Goal: Understand process/instructions: Learn how to perform a task or action

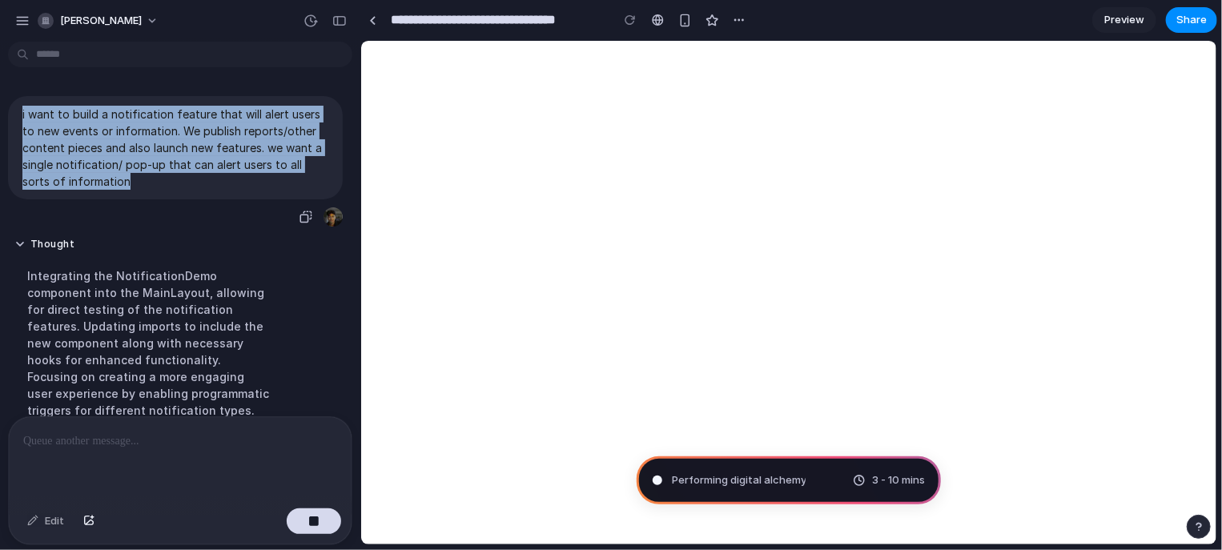
drag, startPoint x: 131, startPoint y: 195, endPoint x: 22, endPoint y: 111, distance: 137.6
click at [22, 111] on div "i want to build a notification feature that will alert users to new events or i…" at bounding box center [175, 147] width 335 height 103
copy p "i want to build a notification feature that will alert users to new events or i…"
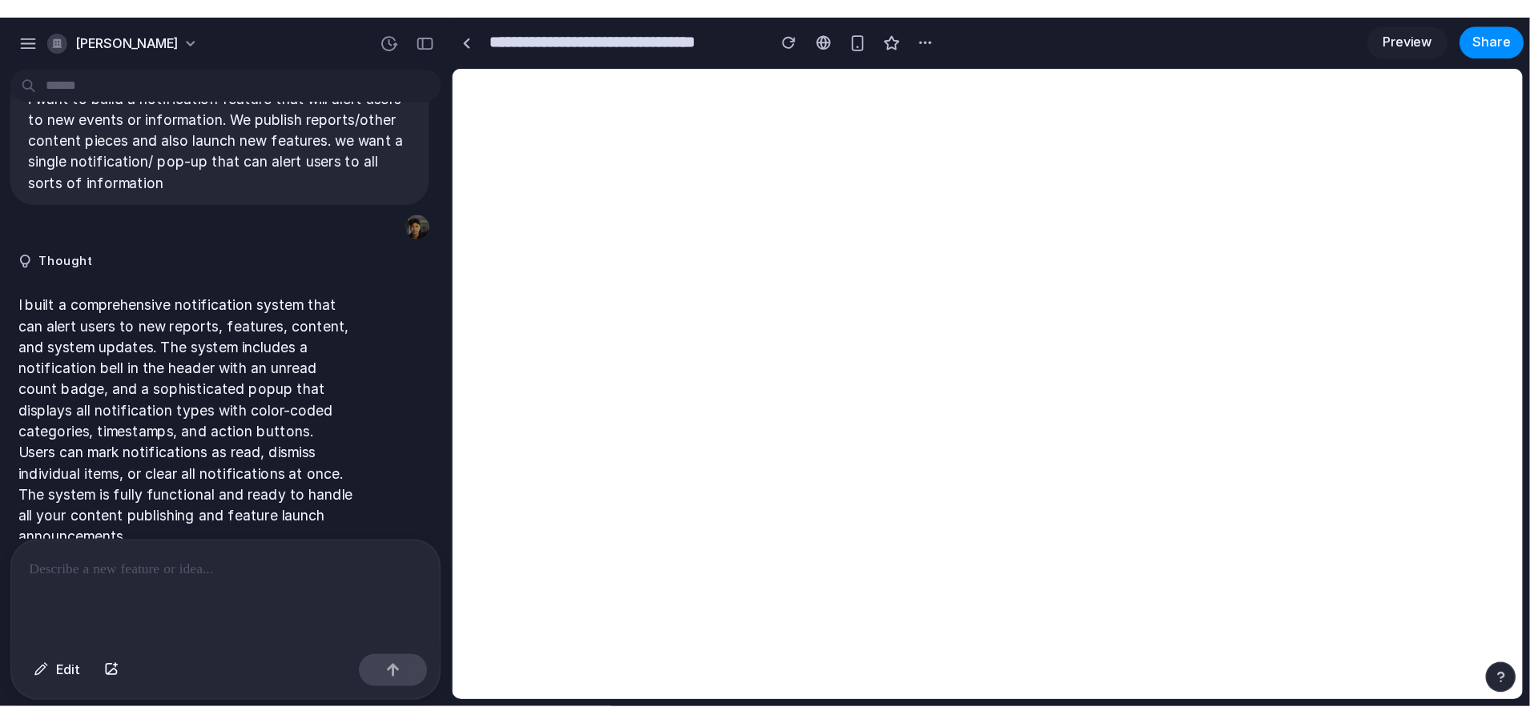
scroll to position [77, 0]
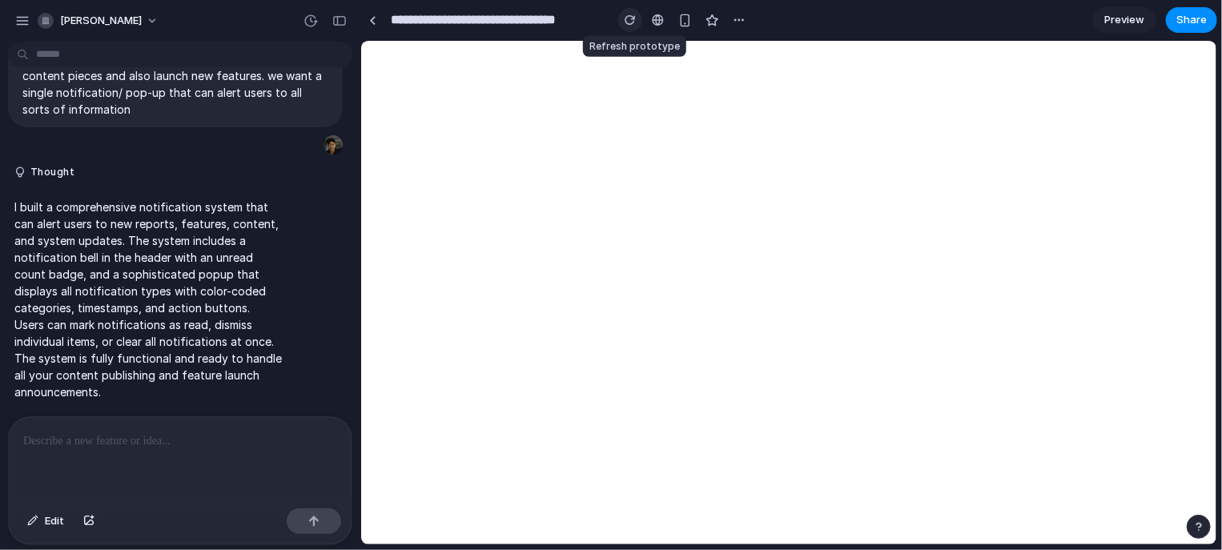
click at [635, 19] on div "button" at bounding box center [630, 19] width 11 height 11
click at [179, 442] on p at bounding box center [180, 441] width 314 height 19
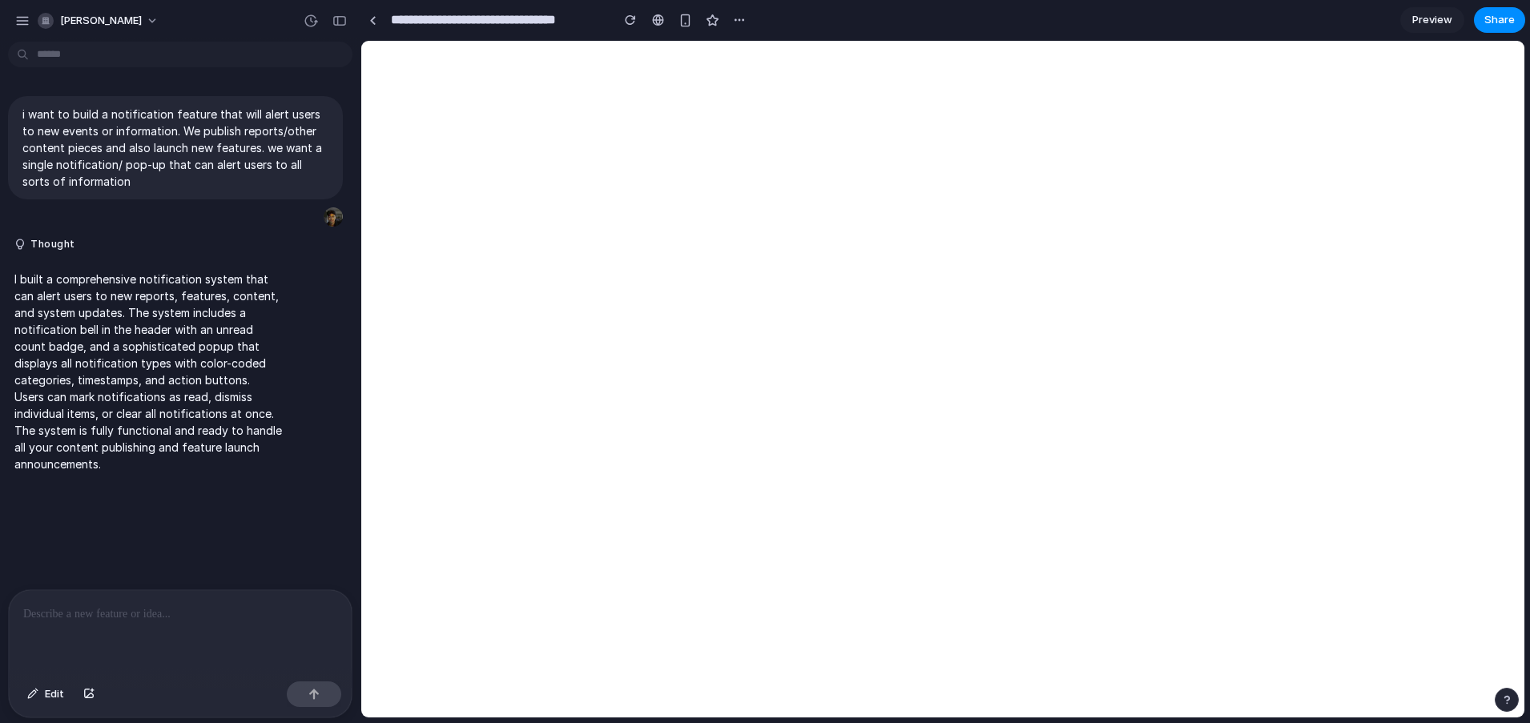
scroll to position [0, 0]
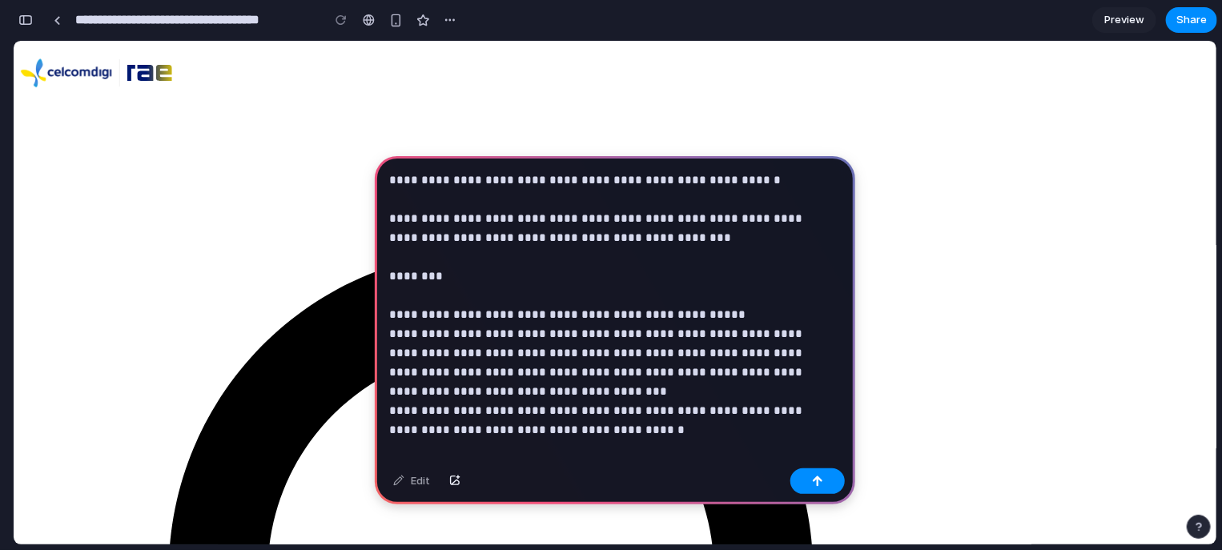
click at [588, 442] on div "**********" at bounding box center [615, 324] width 481 height 336
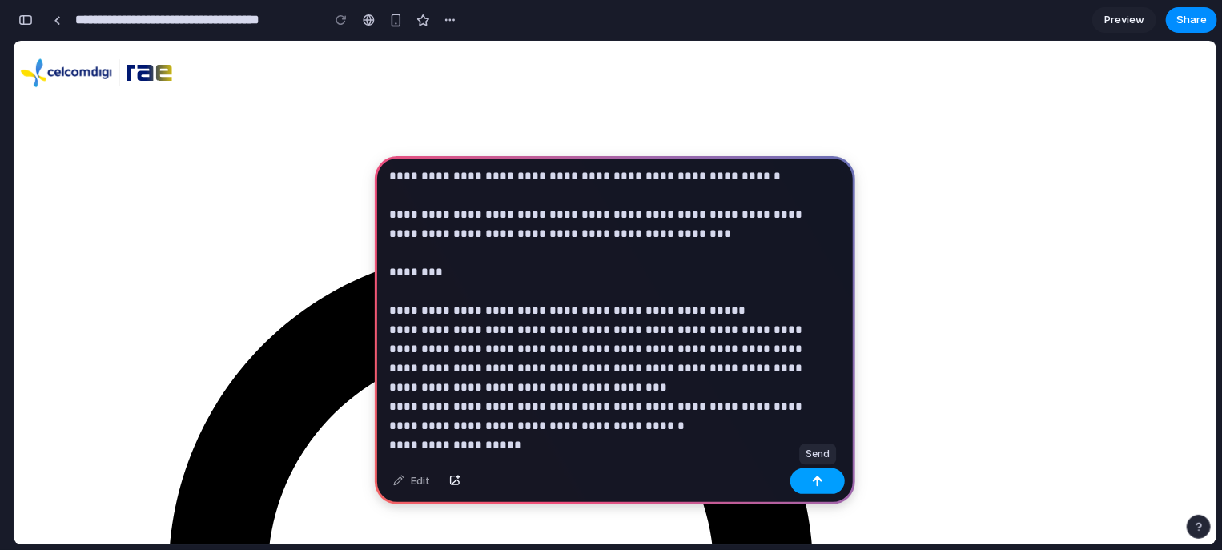
click at [826, 487] on button "button" at bounding box center [818, 482] width 54 height 26
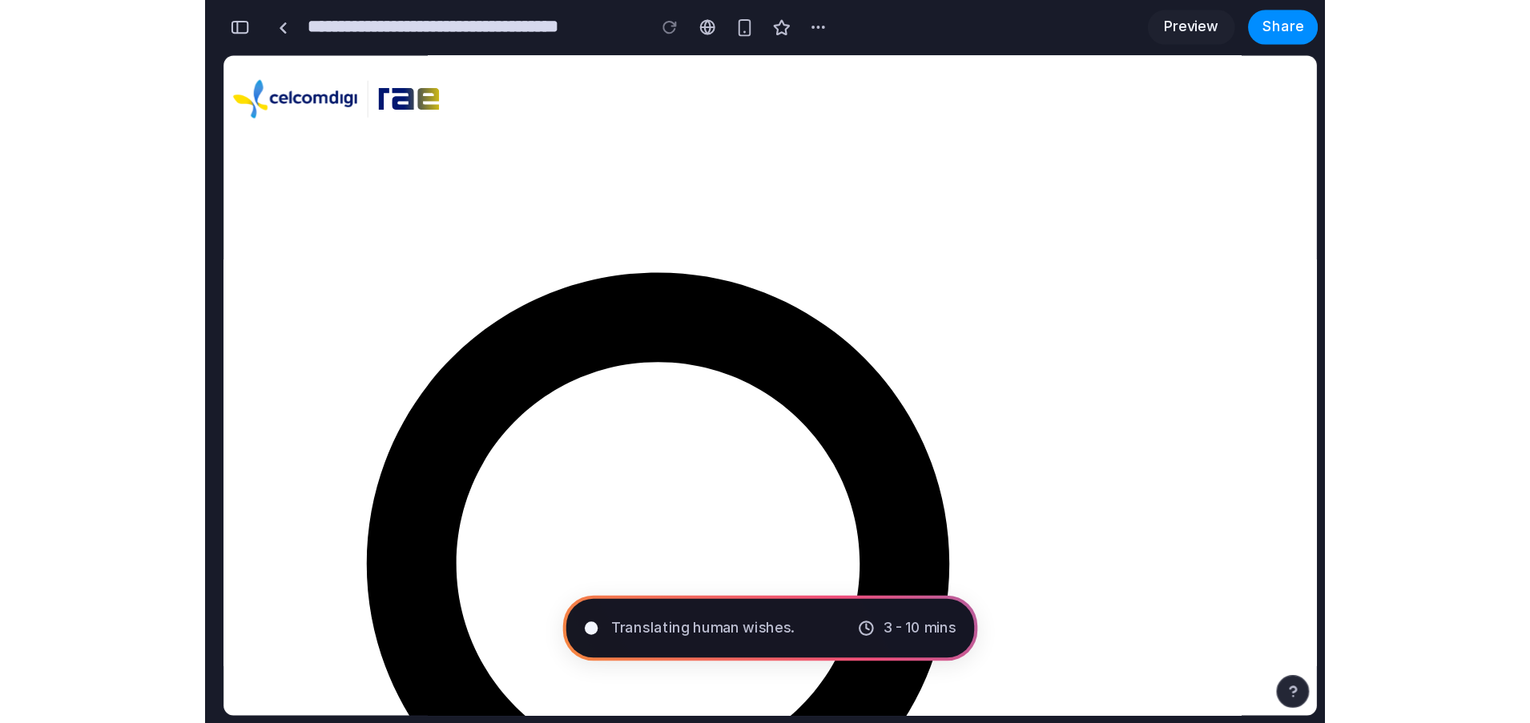
scroll to position [439, 0]
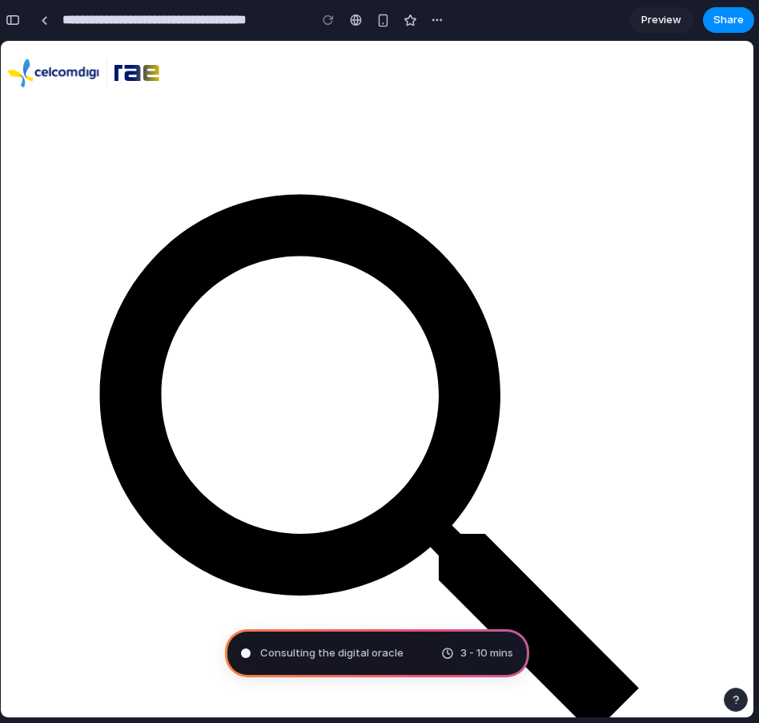
type input "**********"
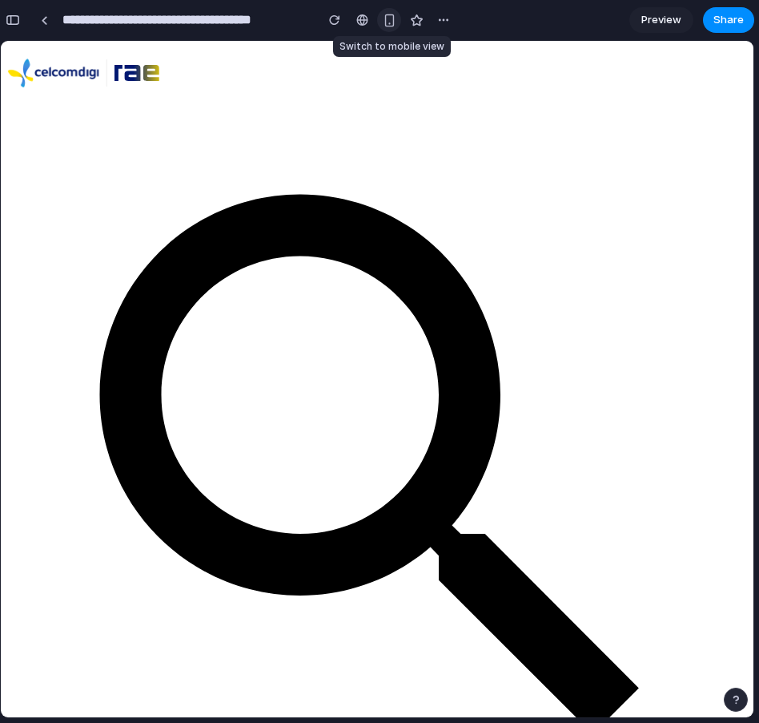
click at [391, 23] on div "button" at bounding box center [390, 21] width 14 height 14
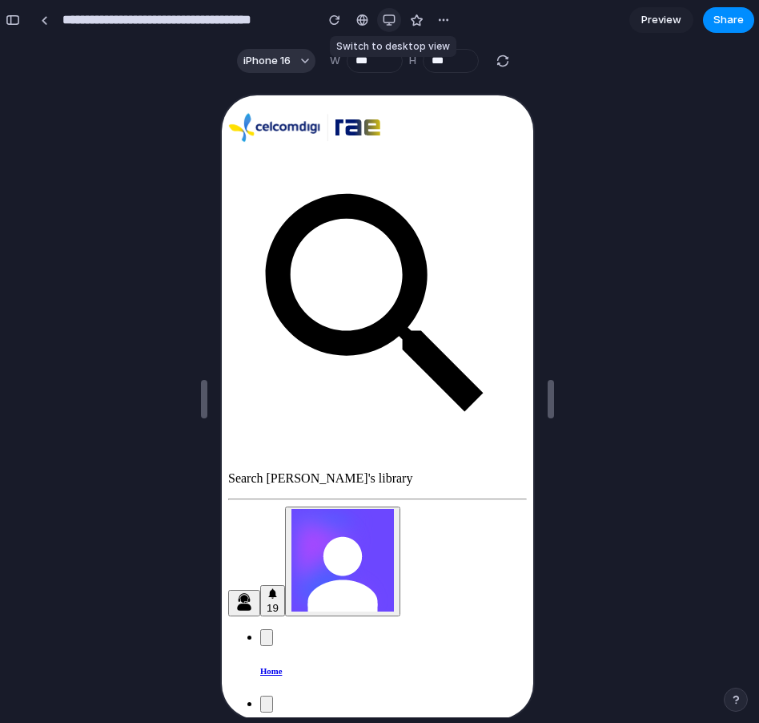
click at [389, 23] on div "button" at bounding box center [389, 20] width 13 height 13
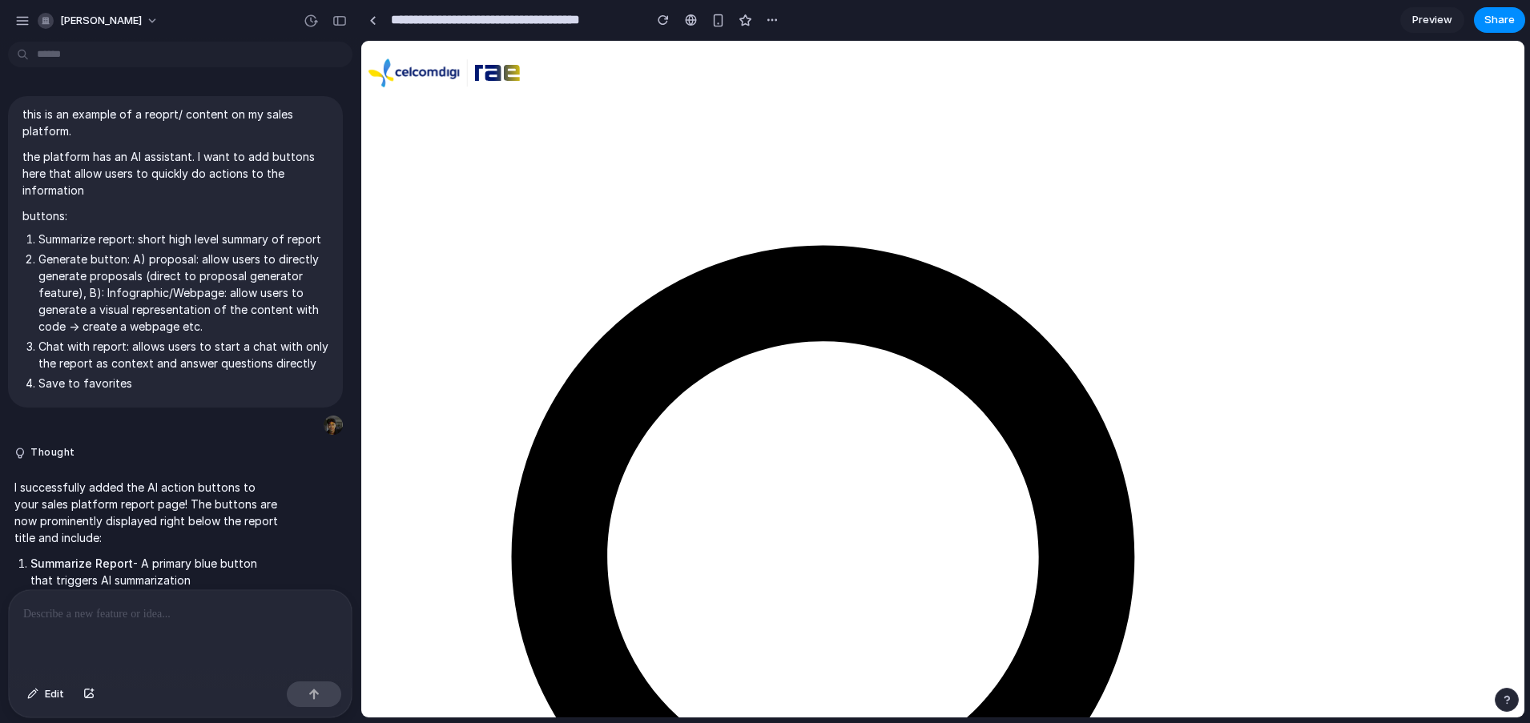
scroll to position [356, 0]
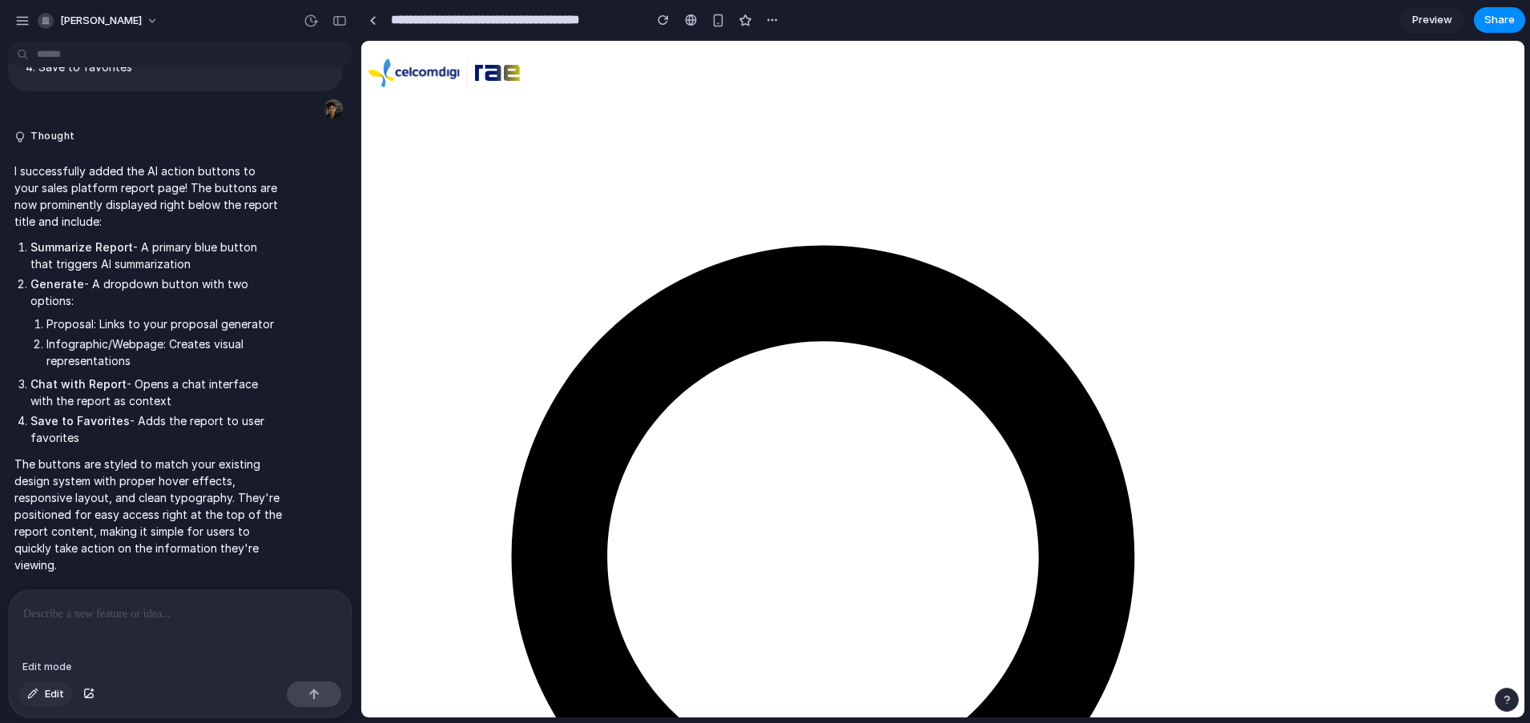
click at [47, 550] on span "Edit" at bounding box center [54, 694] width 19 height 16
click at [50, 550] on span "Edit" at bounding box center [54, 694] width 19 height 16
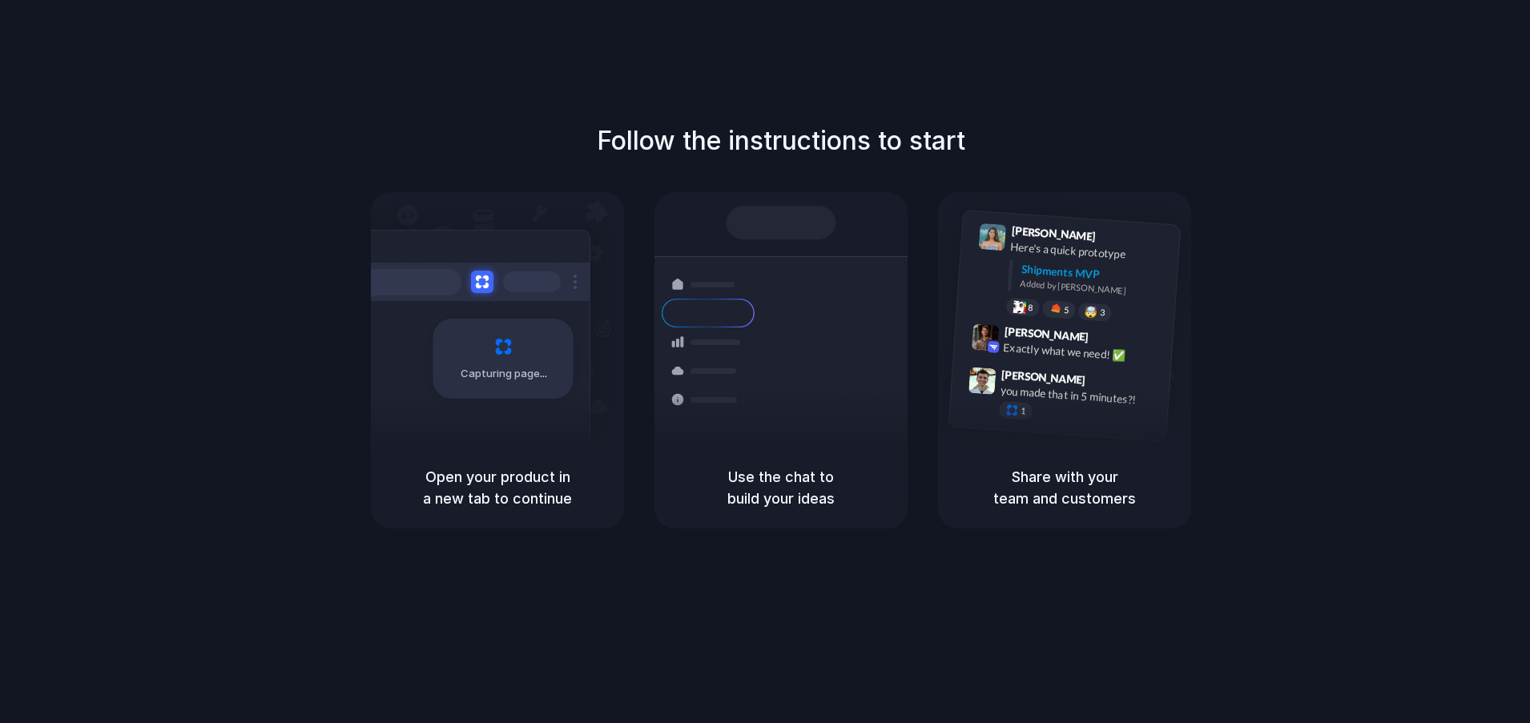
click at [811, 620] on div "Follow the instructions to start Capturing page Open your product in a new tab …" at bounding box center [781, 377] width 1562 height 755
